Goal: Task Accomplishment & Management: Use online tool/utility

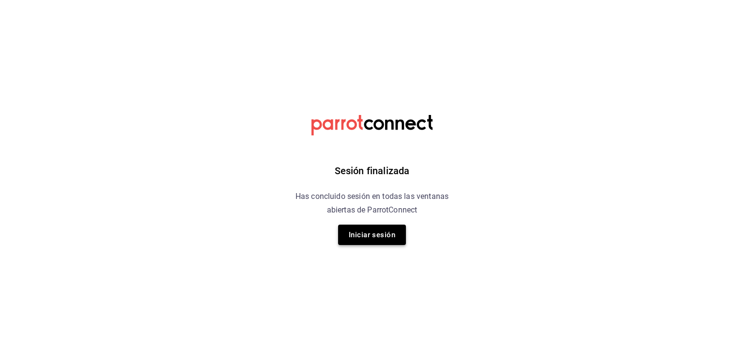
click at [378, 231] on button "Iniciar sesión" at bounding box center [372, 234] width 68 height 20
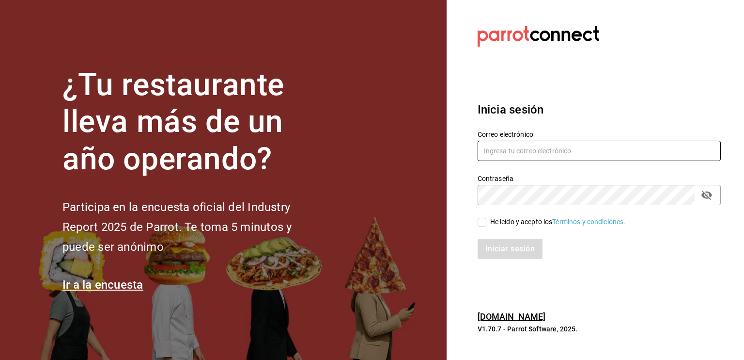
type input "[EMAIL_ADDRESS][DOMAIN_NAME]"
click at [482, 221] on input "He leído y acepto los Términos y condiciones." at bounding box center [482, 222] width 9 height 9
checkbox input "true"
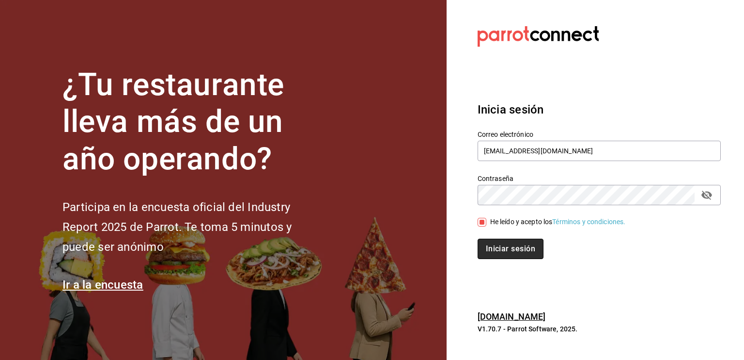
click at [514, 247] on button "Iniciar sesión" at bounding box center [511, 248] width 66 height 20
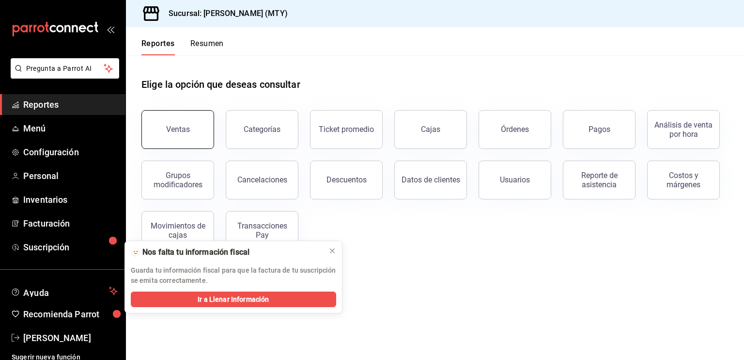
click at [187, 132] on div "Ventas" at bounding box center [178, 129] width 24 height 9
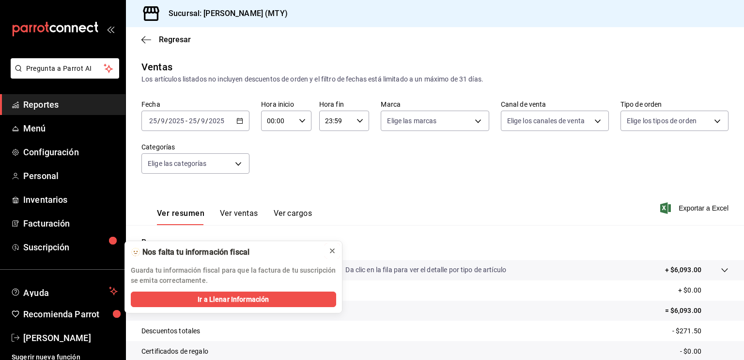
click at [331, 251] on icon at bounding box center [333, 251] width 8 height 8
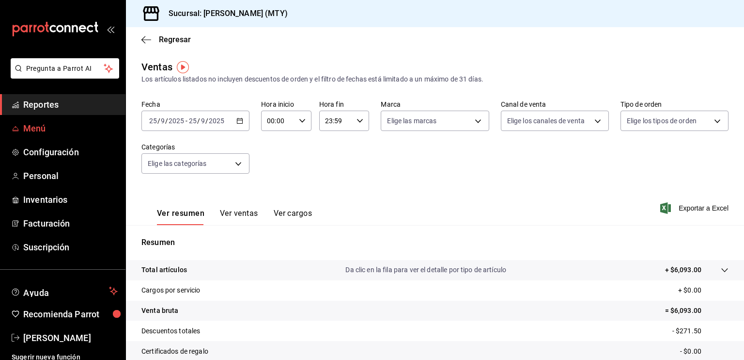
click at [52, 127] on span "Menú" at bounding box center [70, 128] width 94 height 13
